Goal: Task Accomplishment & Management: Manage account settings

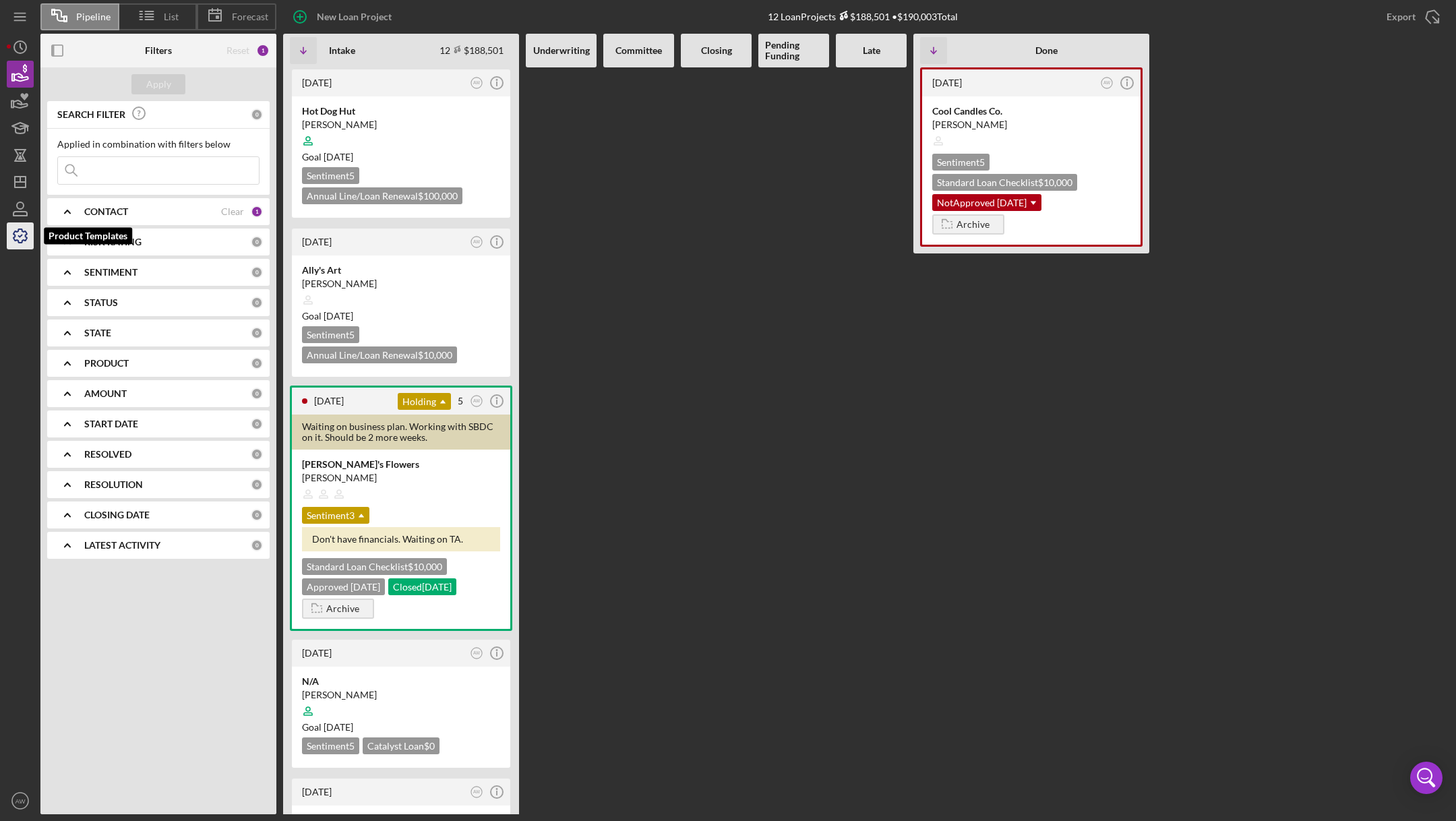
click at [19, 234] on icon "button" at bounding box center [20, 236] width 33 height 33
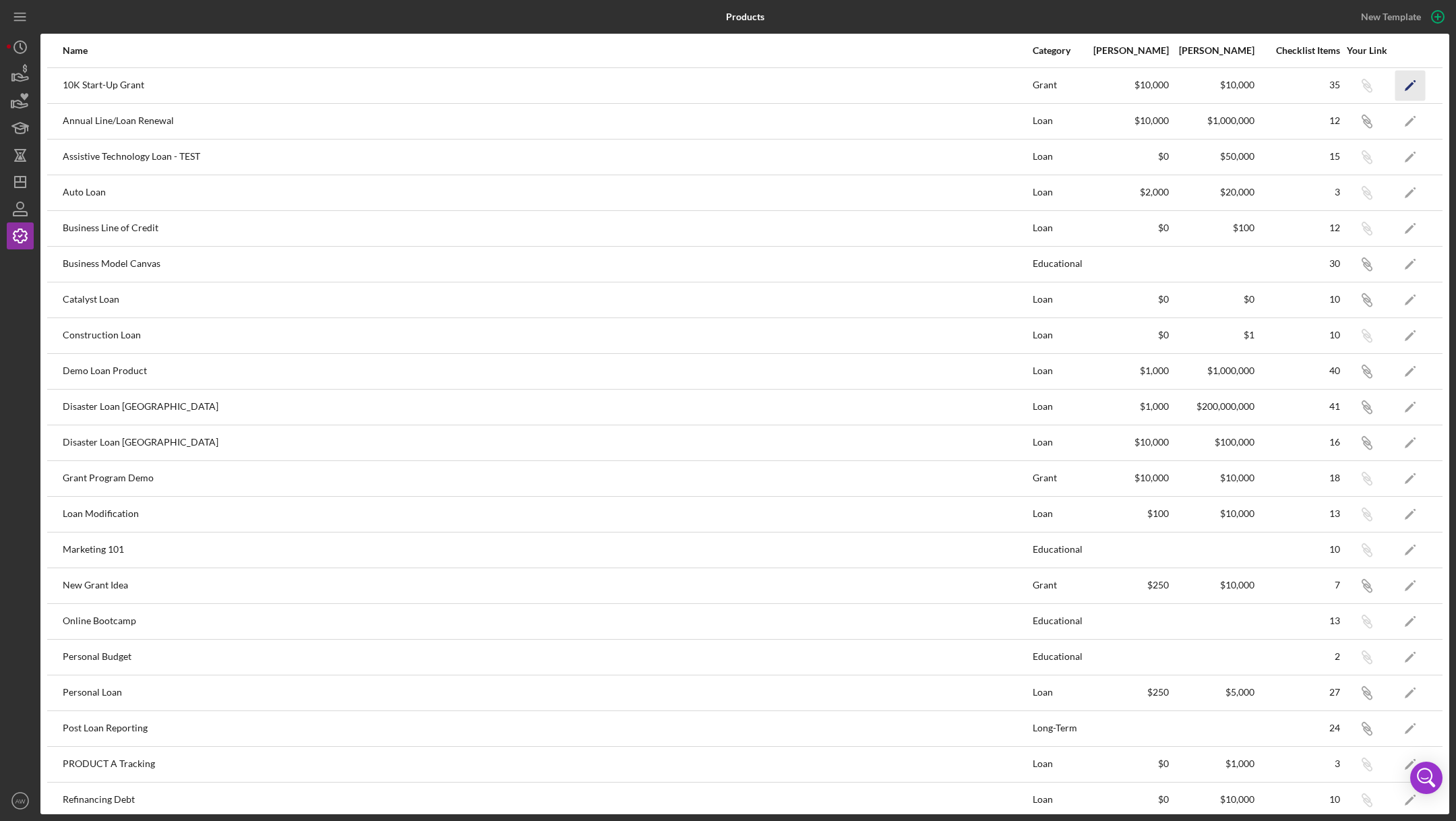
click at [1415, 83] on icon "Icon/Edit" at bounding box center [1410, 85] width 31 height 31
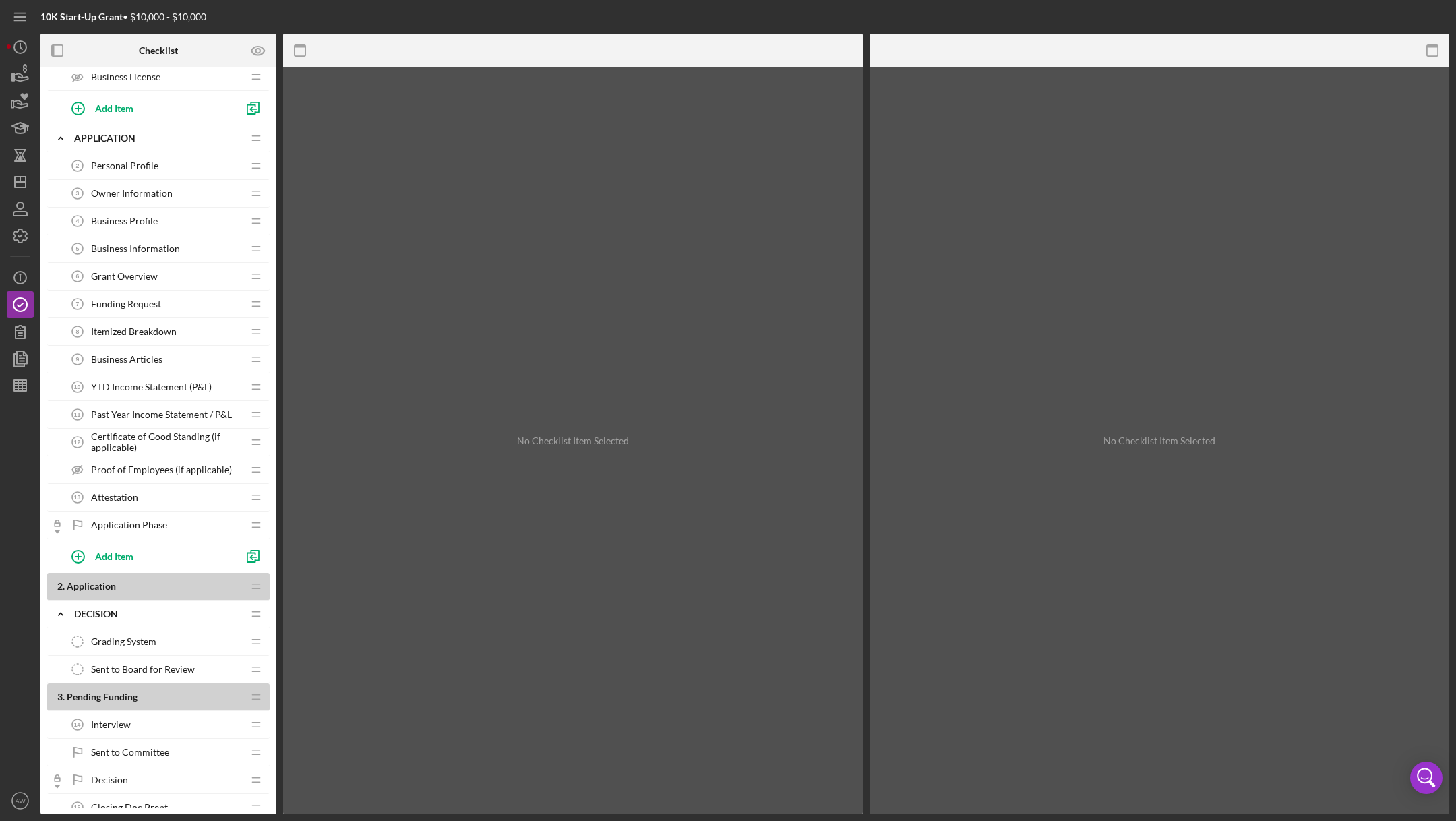
scroll to position [130, 0]
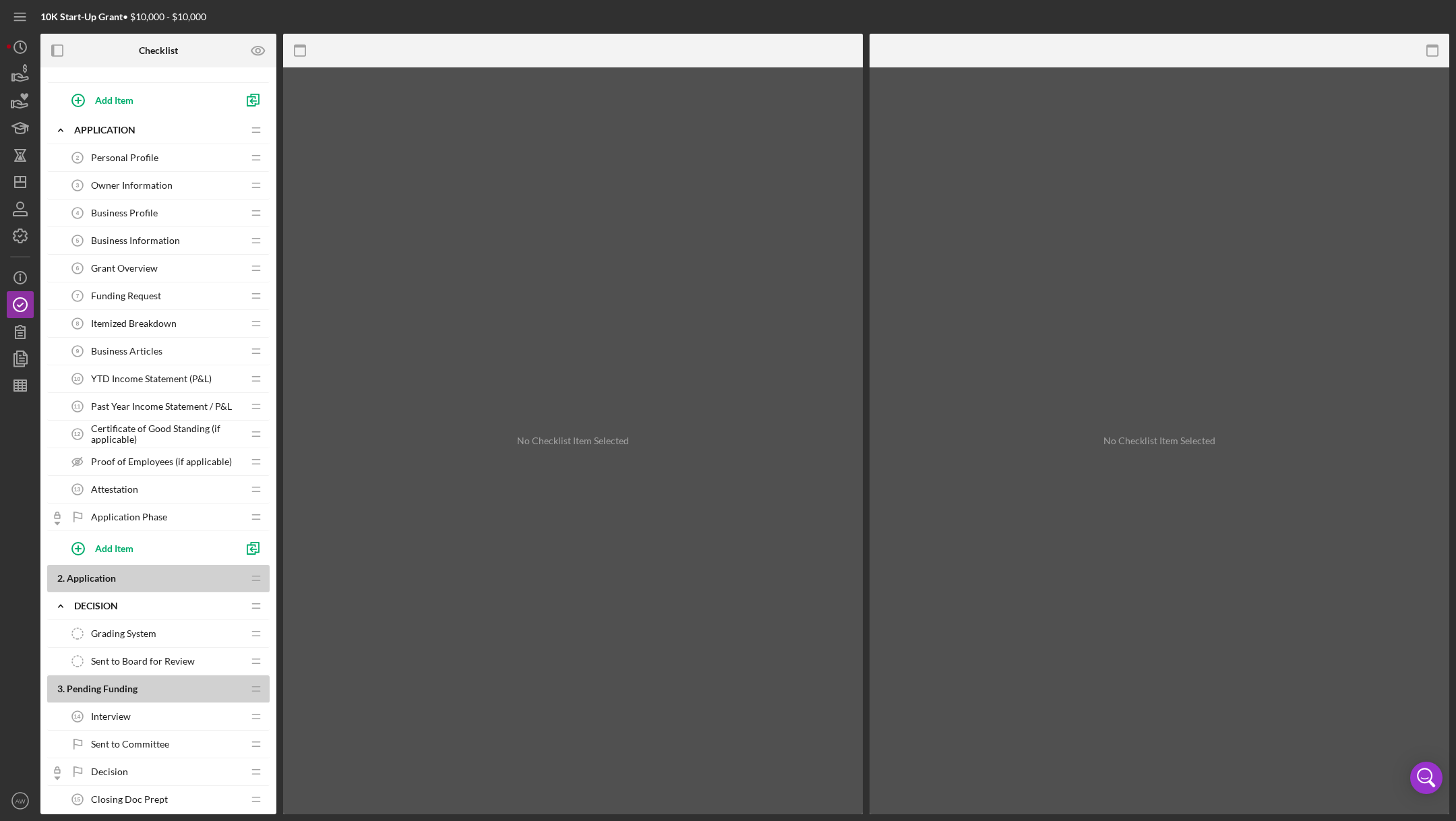
drag, startPoint x: 81, startPoint y: 212, endPoint x: 98, endPoint y: 585, distance: 373.4
click at [98, 585] on div "1 . Intake Icon/Expander Intake Icon/Edit Icon/Drag Appraisal Ordered 1 Apprais…" at bounding box center [158, 742] width 222 height 1597
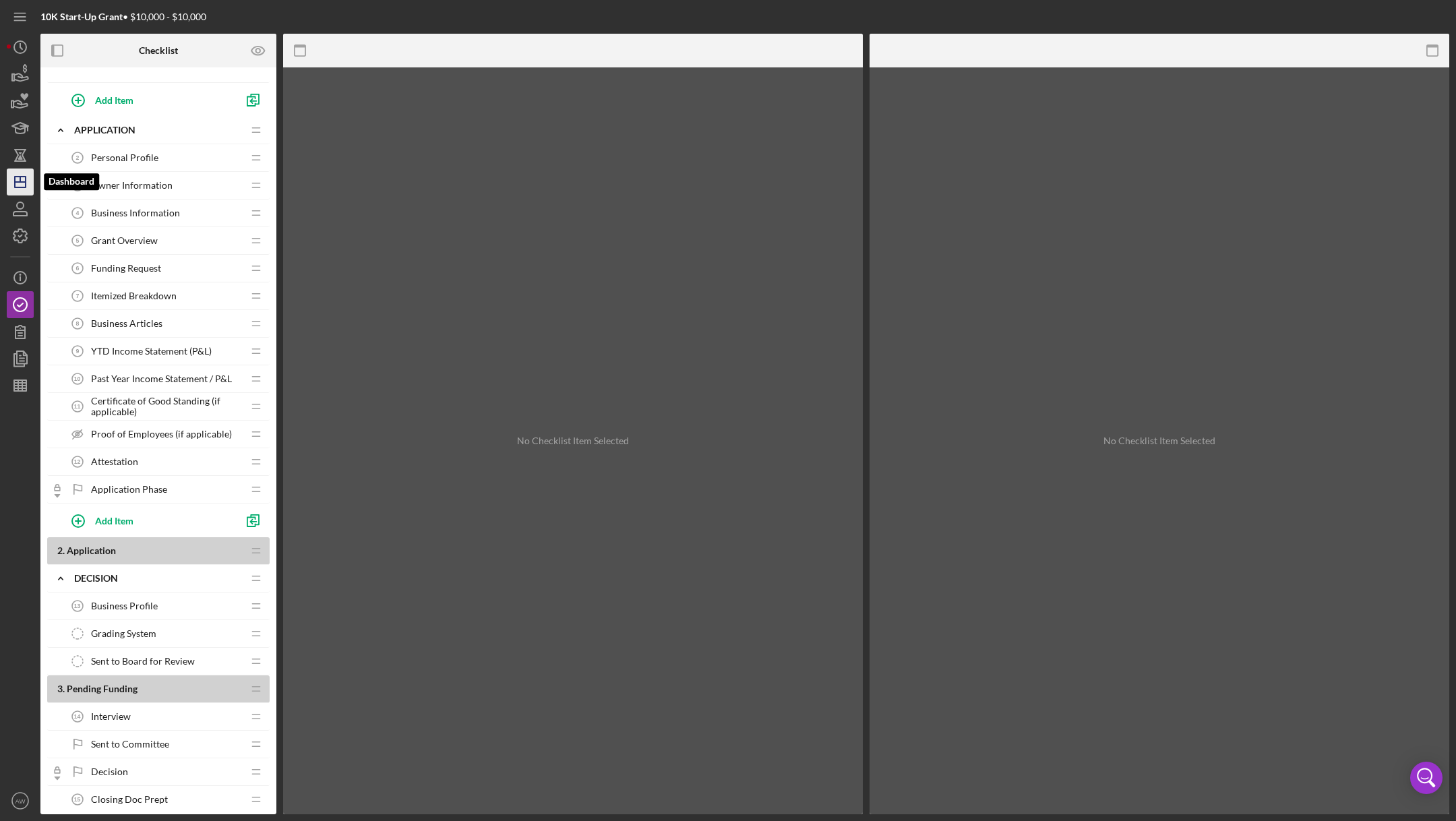
click at [10, 187] on icon "Icon/Dashboard" at bounding box center [20, 182] width 33 height 33
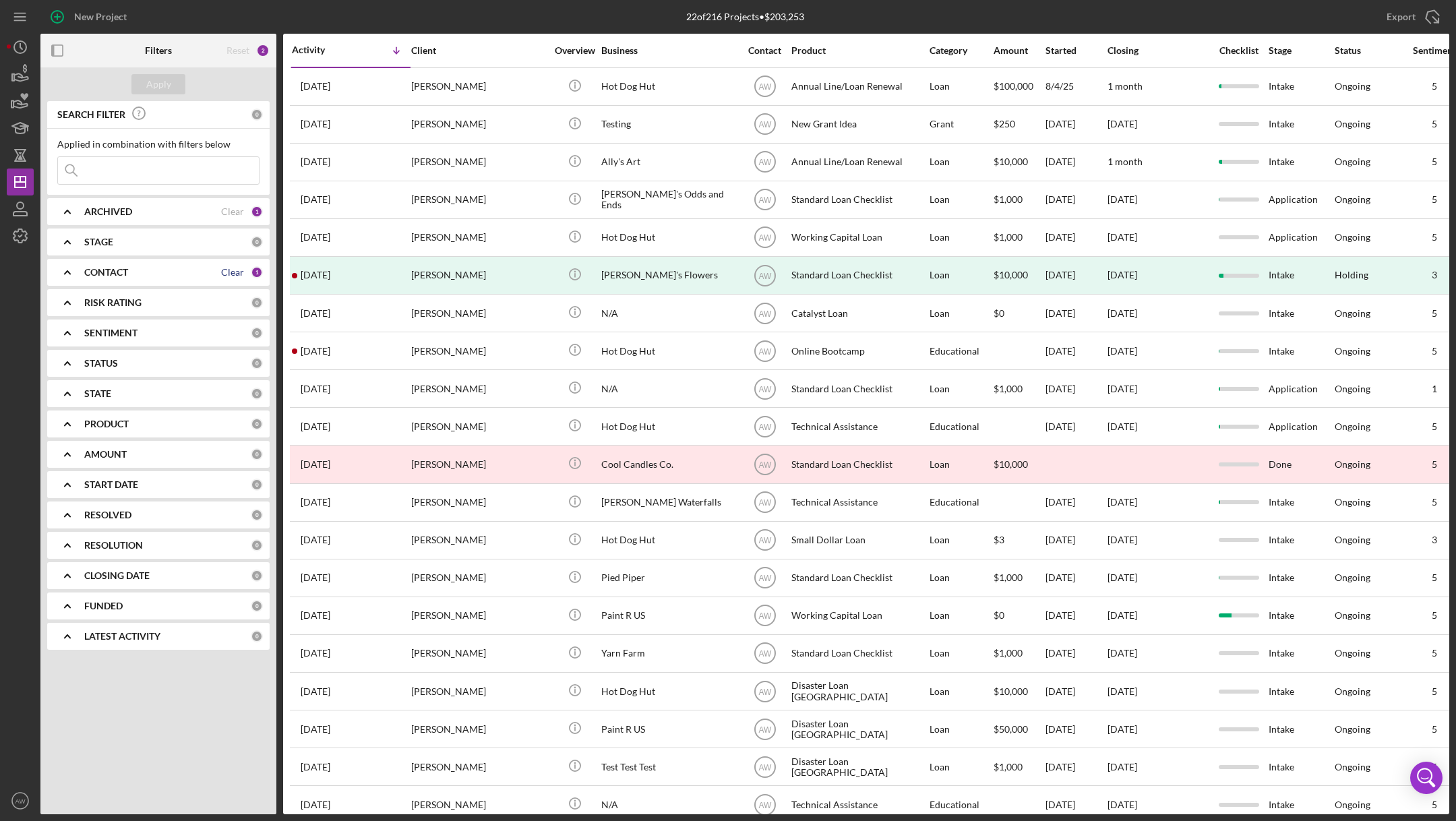
click at [239, 271] on div "Clear" at bounding box center [232, 272] width 23 height 11
click at [73, 415] on icon "Icon/Expander" at bounding box center [68, 424] width 33 height 33
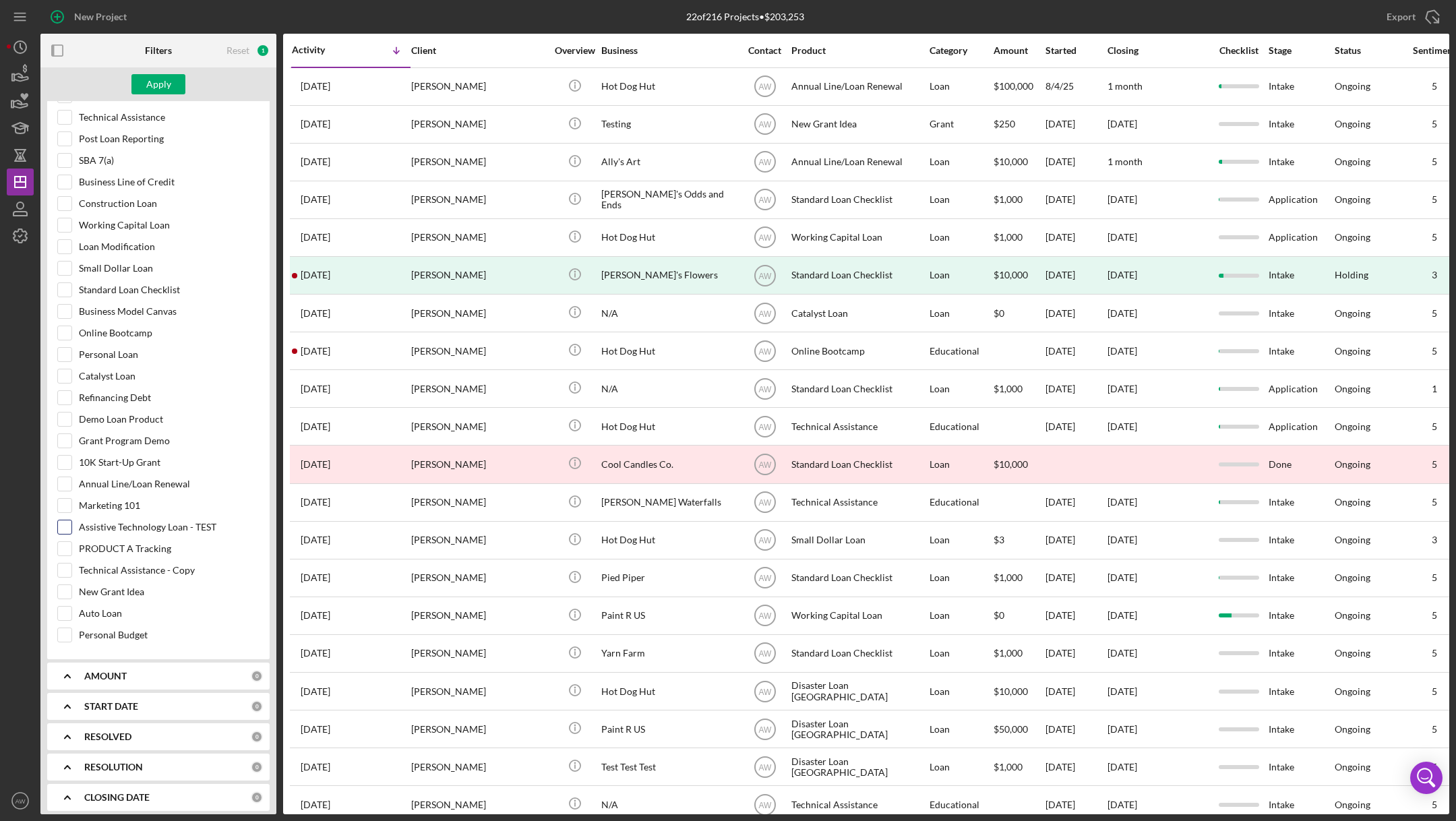
scroll to position [391, 0]
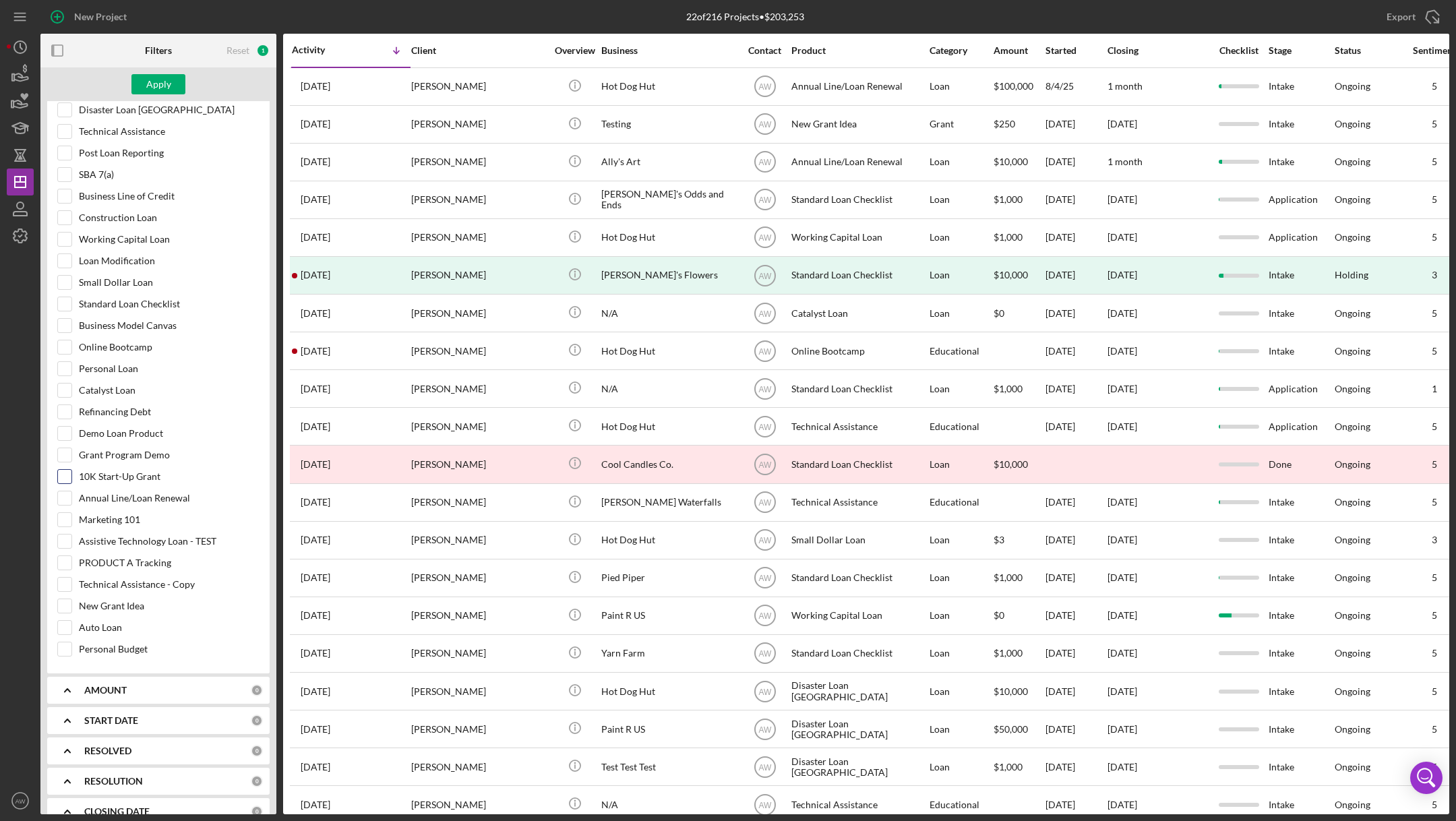
click at [69, 470] on input "10K Start-Up Grant" at bounding box center [65, 476] width 14 height 14
checkbox input "true"
click at [153, 85] on div "Apply" at bounding box center [158, 84] width 25 height 20
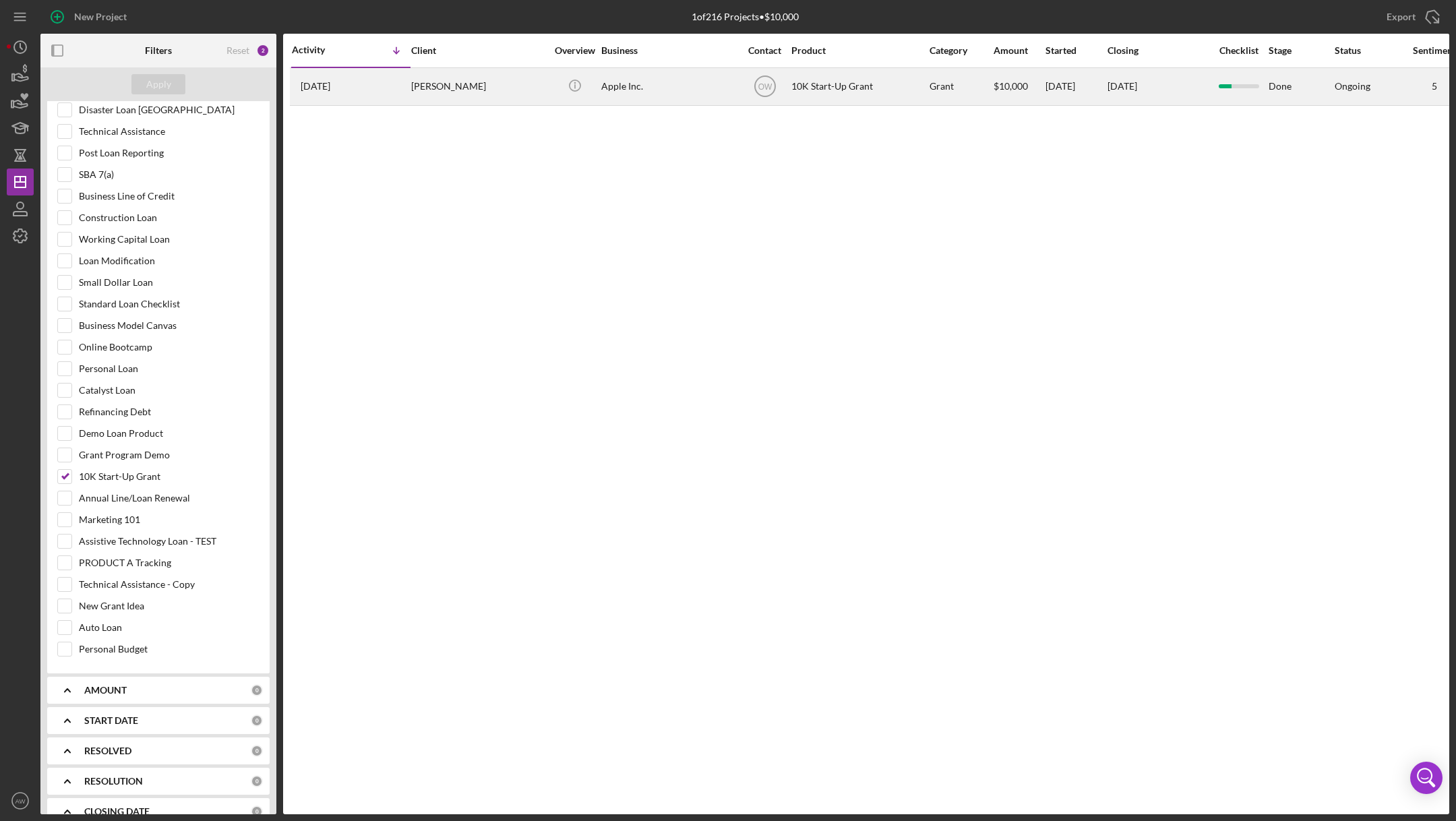
click at [516, 103] on div "[PERSON_NAME]" at bounding box center [479, 86] width 135 height 36
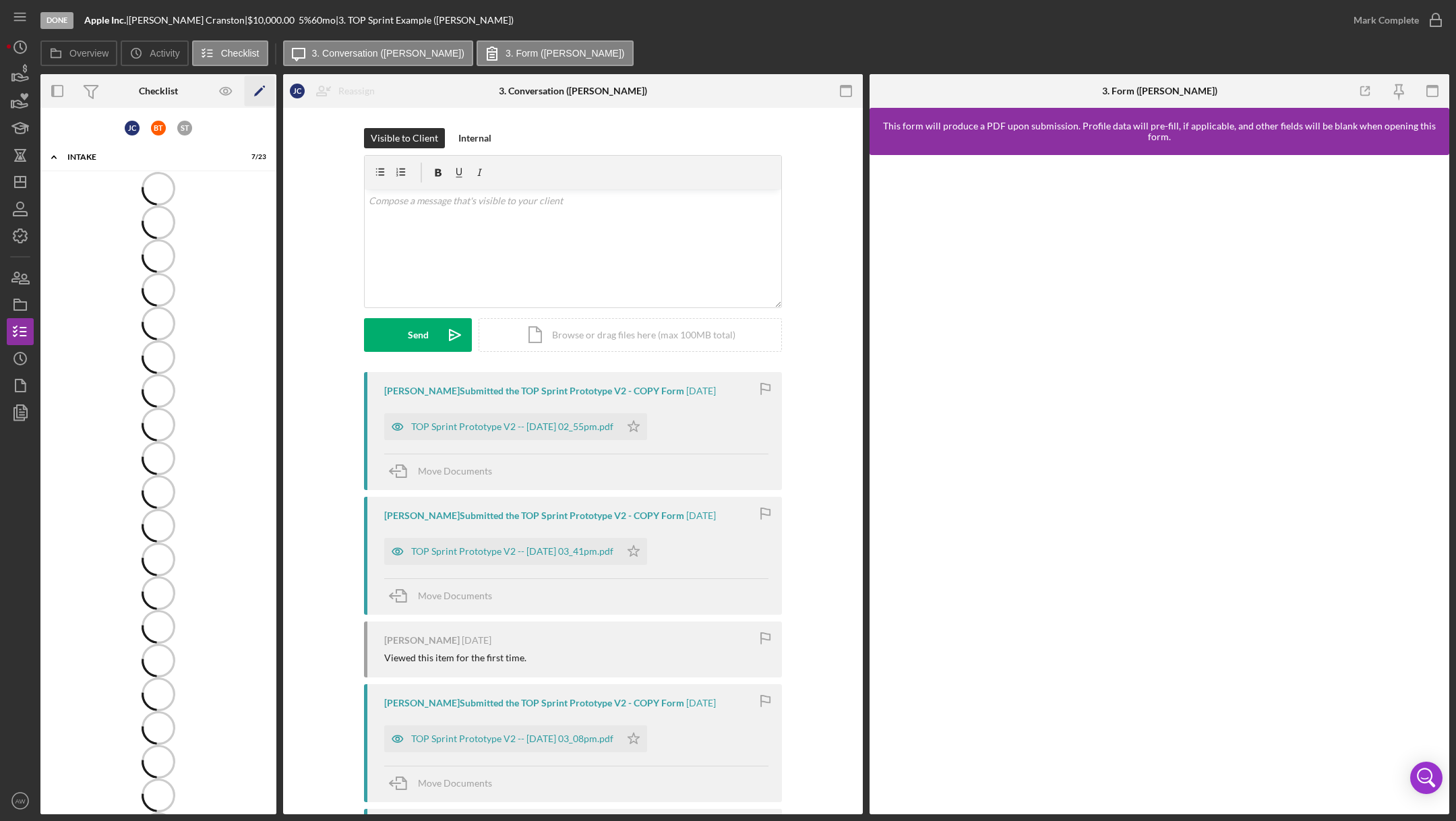
click at [253, 93] on icon "Icon/Edit" at bounding box center [259, 91] width 31 height 31
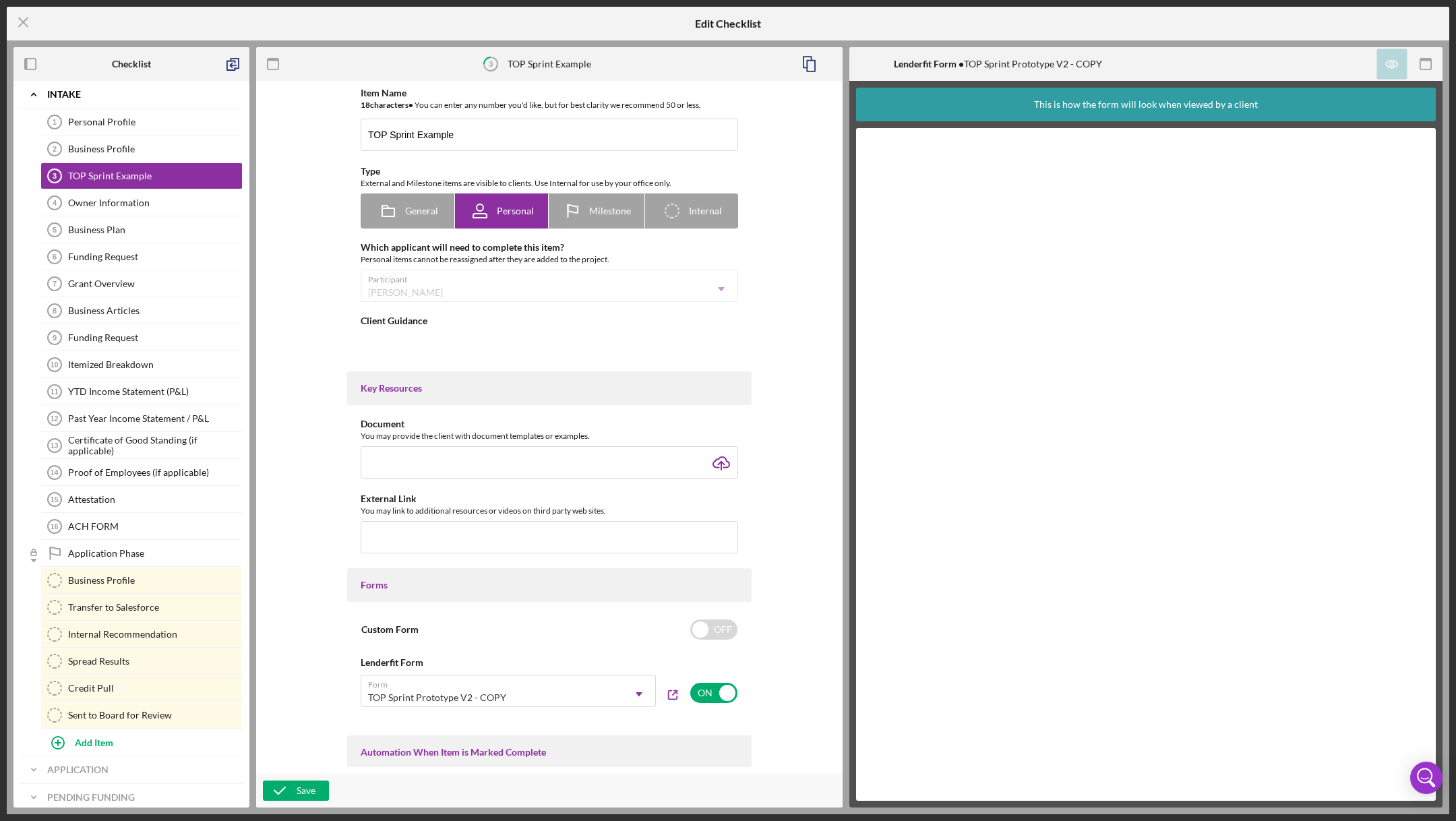
type textarea "<div>What</div> <div>Why</div> <div>How</div> <div>&nbsp;</div> <div>Establishi…"
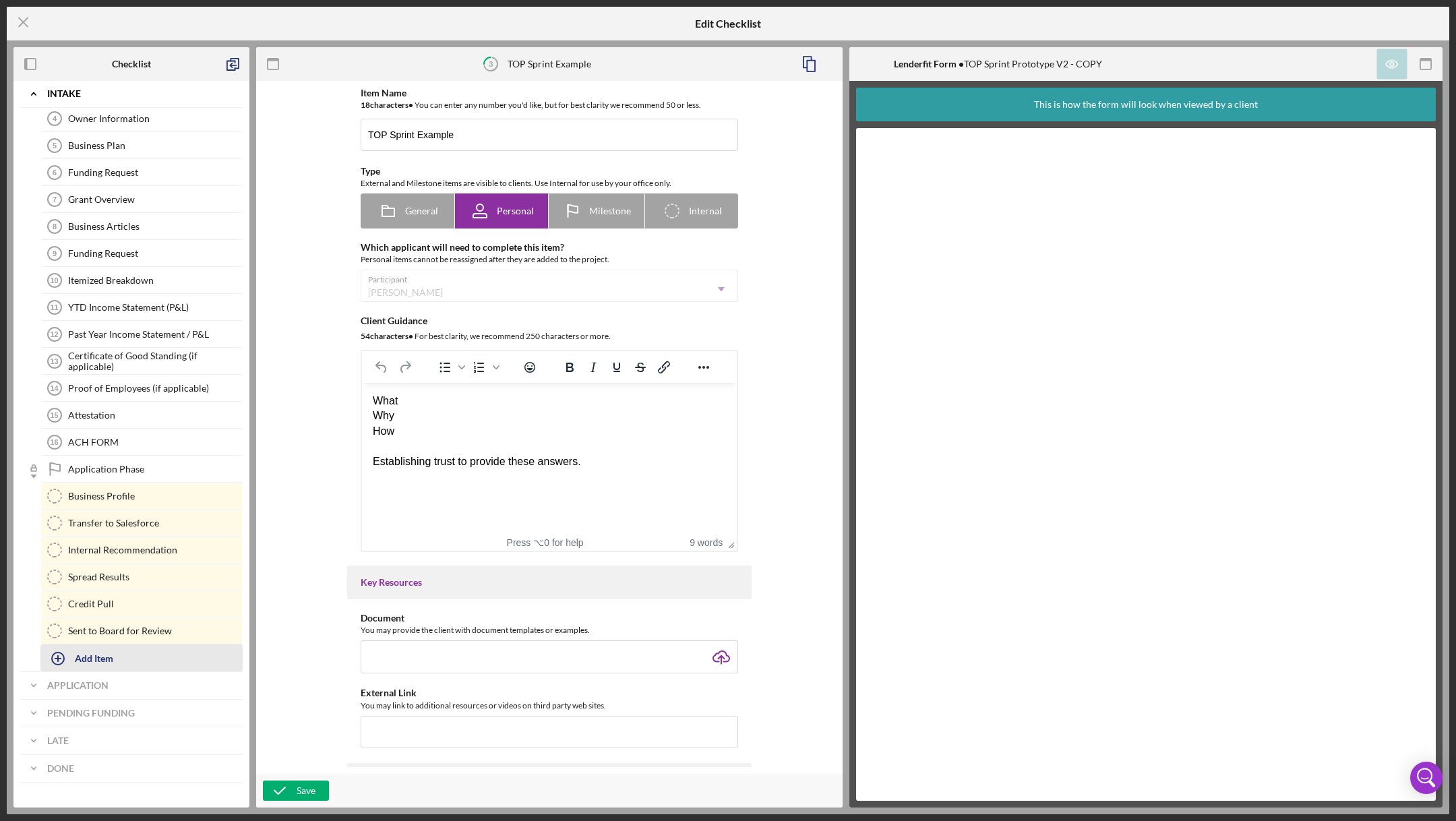
click at [73, 654] on icon "button" at bounding box center [57, 659] width 33 height 33
type input "Different thing"
click at [53, 685] on div "Add" at bounding box center [56, 695] width 18 height 20
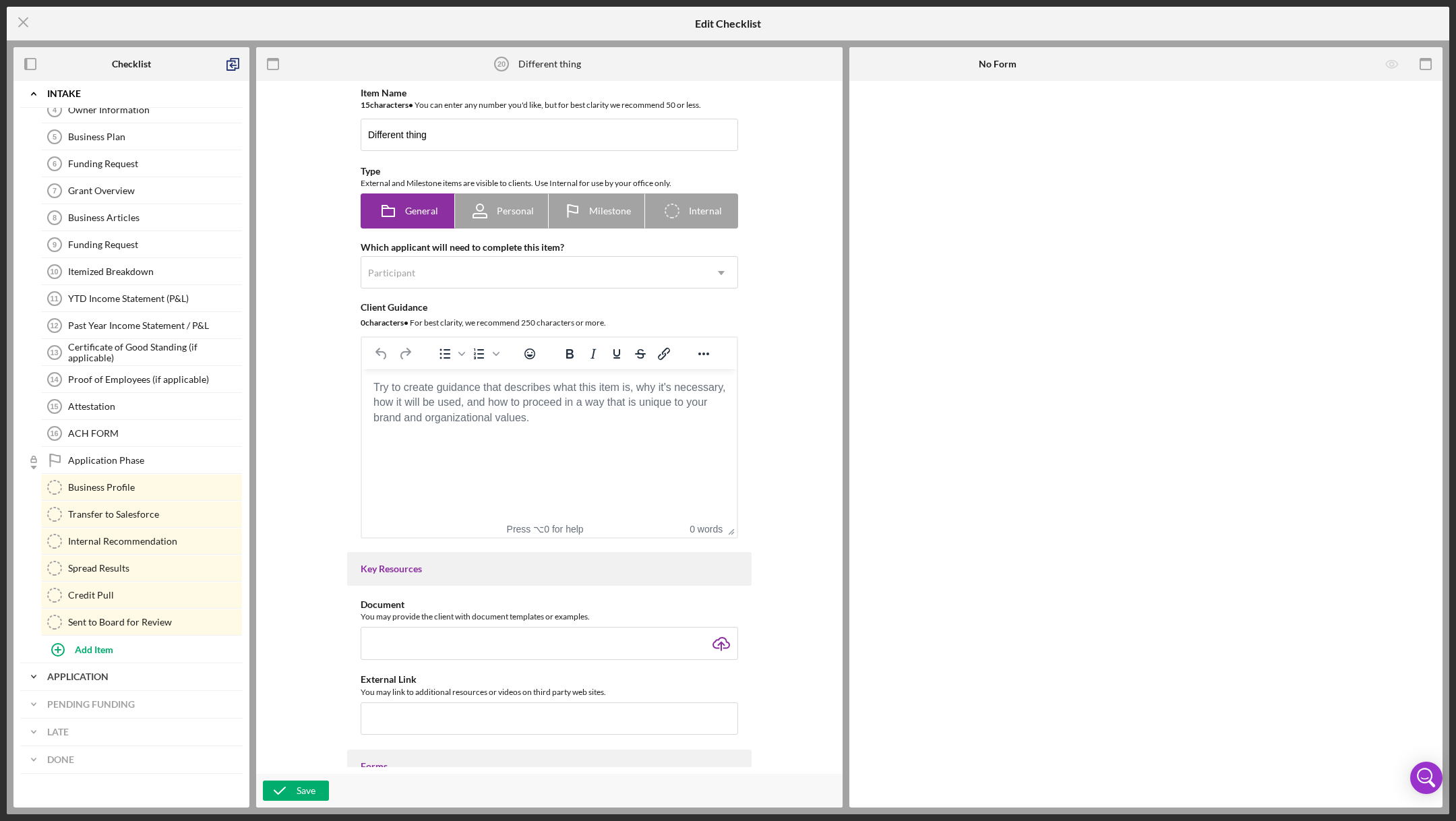
click at [42, 681] on icon "Icon/Expander" at bounding box center [33, 676] width 27 height 27
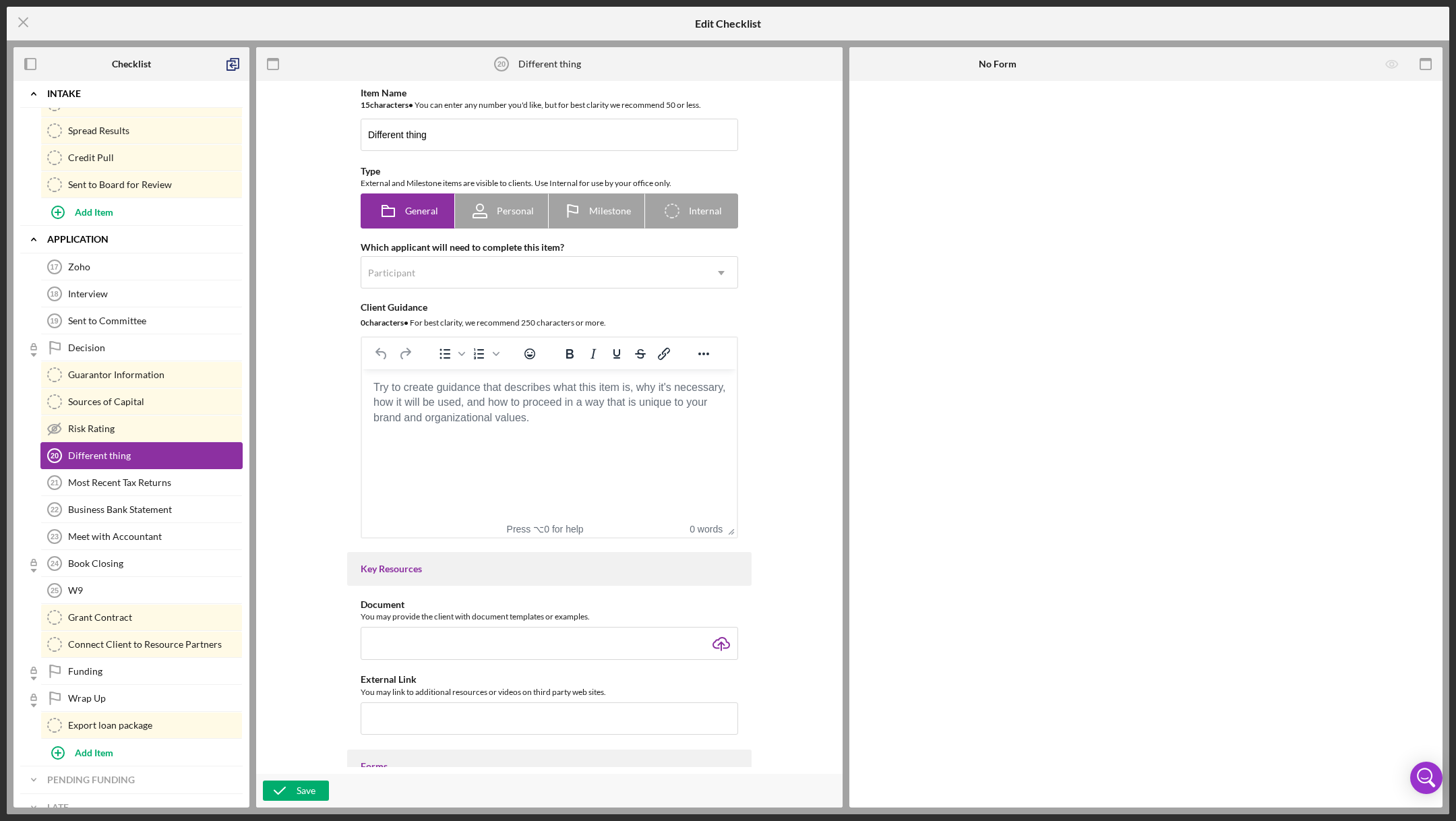
scroll to position [415, 0]
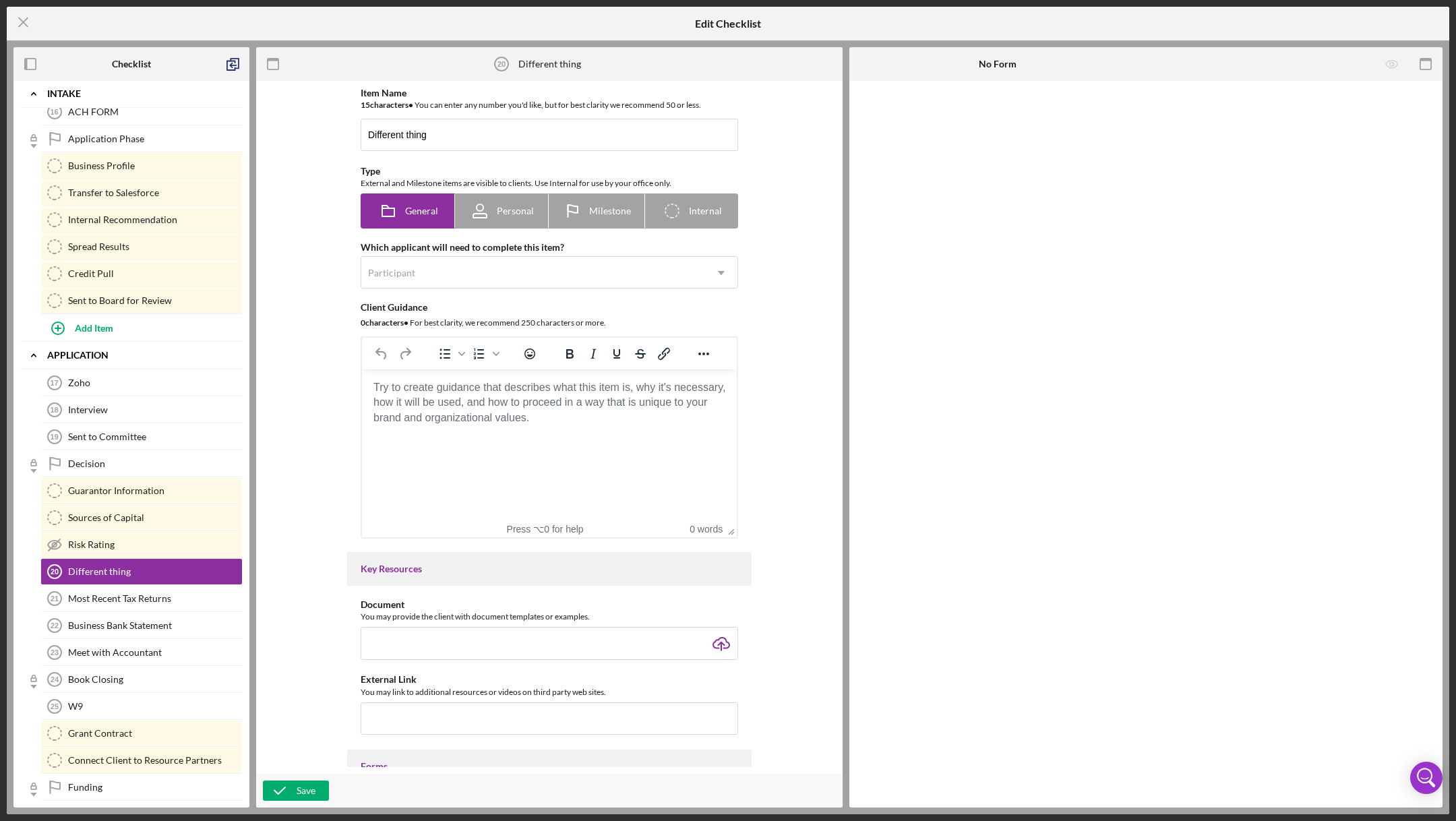
drag, startPoint x: 170, startPoint y: 553, endPoint x: 219, endPoint y: 335, distance: 223.4
click at [219, 342] on div "Icon/Expander Application Zoho 17 Zoho Interview 18 Interview Sent to Committee…" at bounding box center [132, 613] width 222 height 541
drag, startPoint x: 53, startPoint y: 563, endPoint x: 142, endPoint y: 200, distance: 373.8
click at [142, 200] on div "Icon/Expander Intake Personal Profile 1 Personal Profile Business Profile 2 Bus…" at bounding box center [132, 316] width 222 height 1299
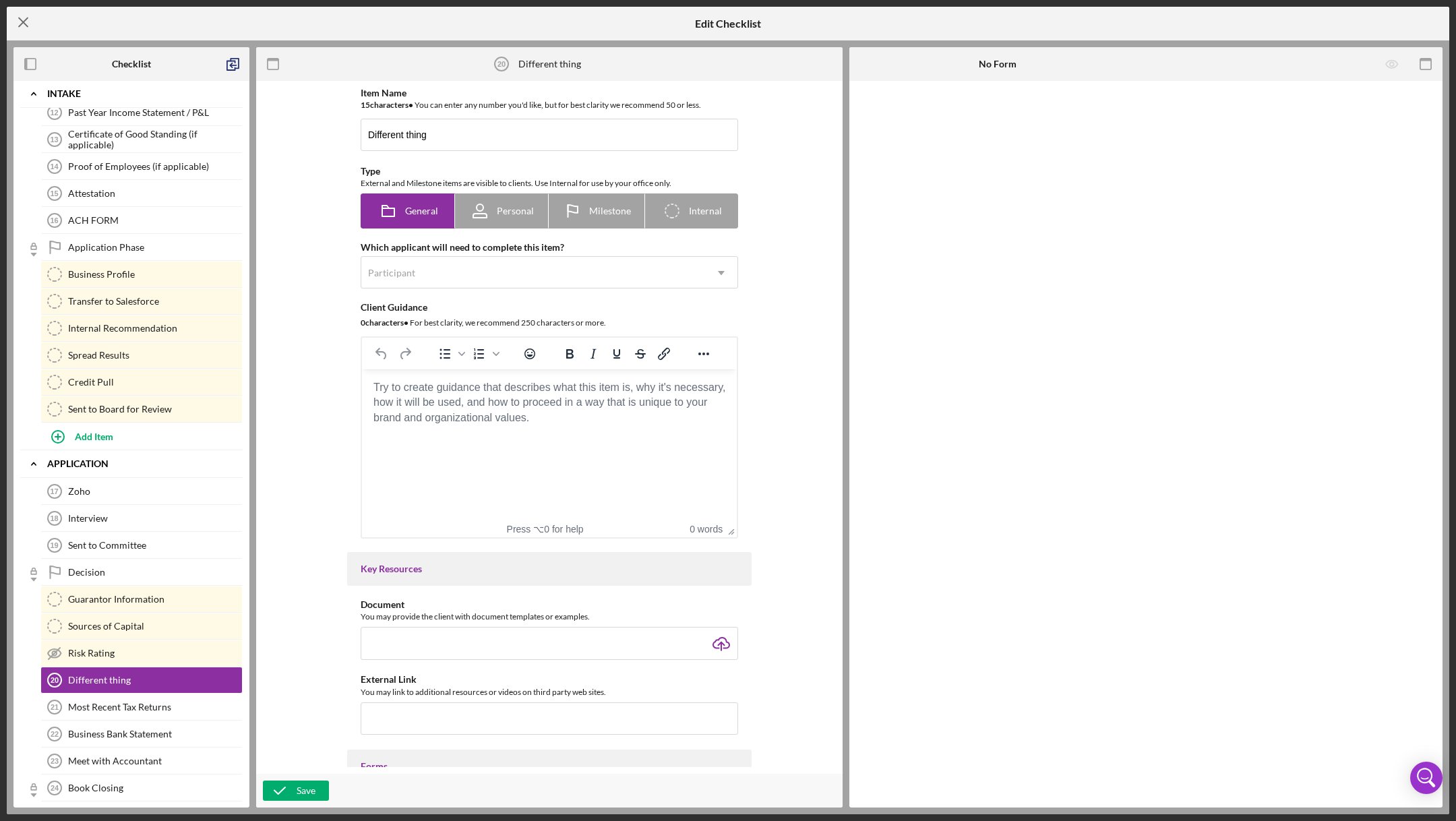
click at [30, 20] on icon "Icon/Menu Close" at bounding box center [23, 22] width 33 height 33
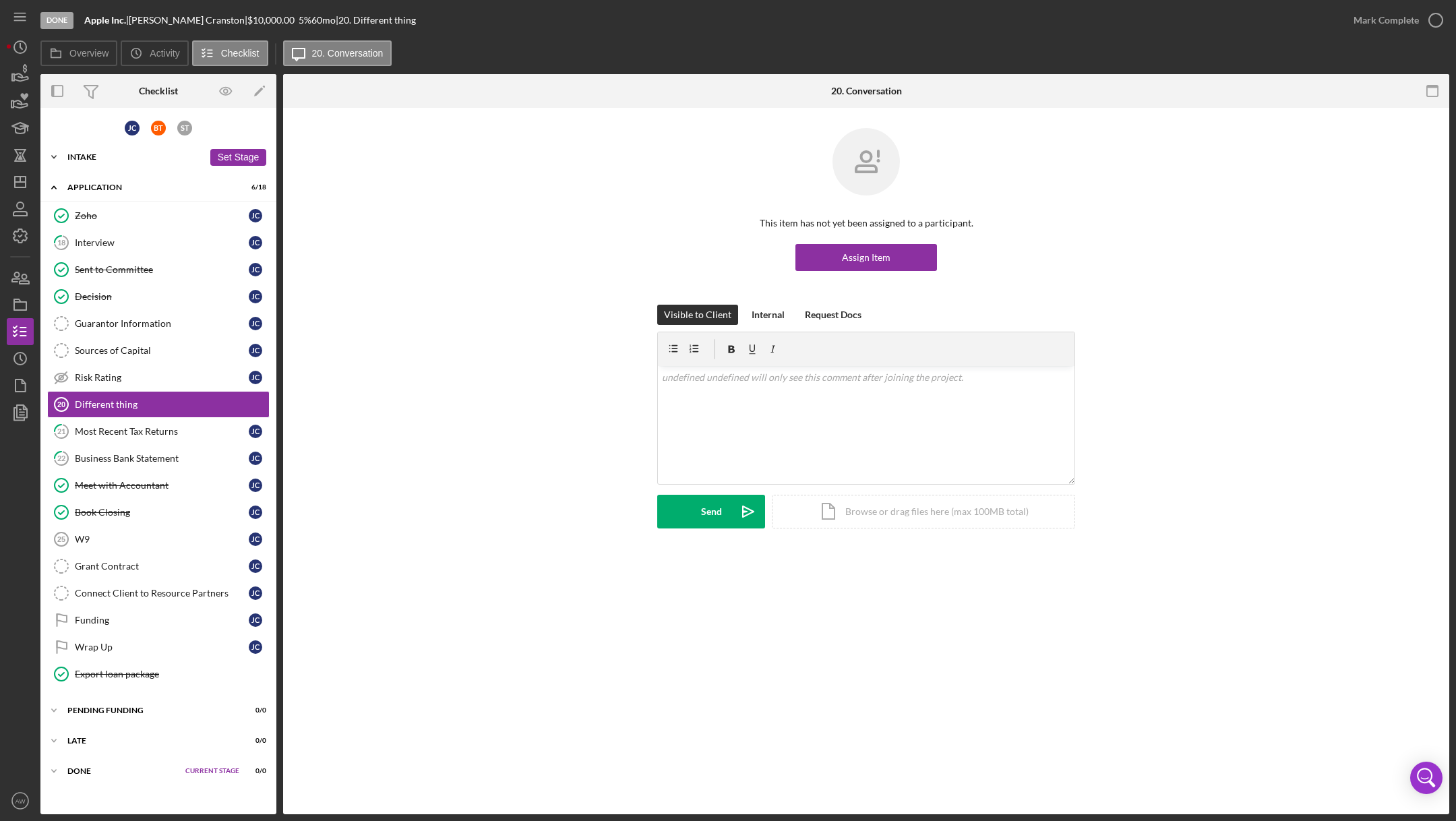
click at [165, 163] on div "Icon/Expander Intake 7 / 23 Set Stage" at bounding box center [158, 157] width 236 height 27
